Goal: Information Seeking & Learning: Learn about a topic

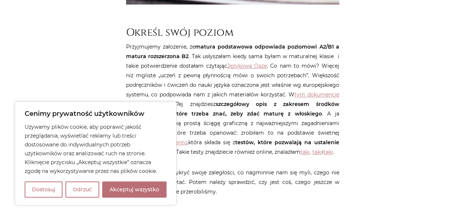
scroll to position [385, 0]
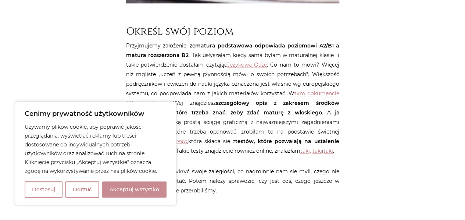
click at [138, 188] on button "Akceptuj wszystko" at bounding box center [134, 189] width 64 height 16
checkbox input "true"
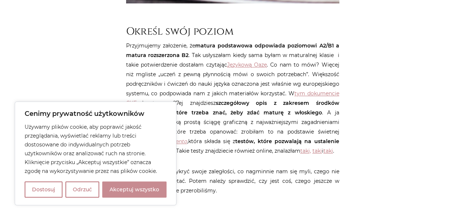
checkbox input "true"
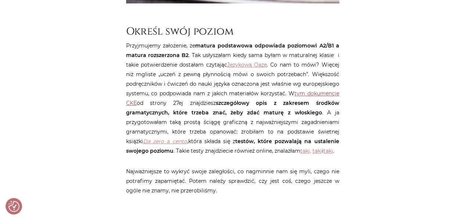
click at [322, 95] on link "tym dokumencie CKE" at bounding box center [232, 98] width 213 height 16
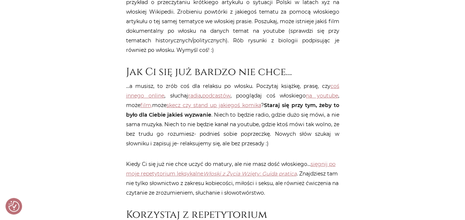
scroll to position [1094, 0]
